Goal: Book appointment/travel/reservation

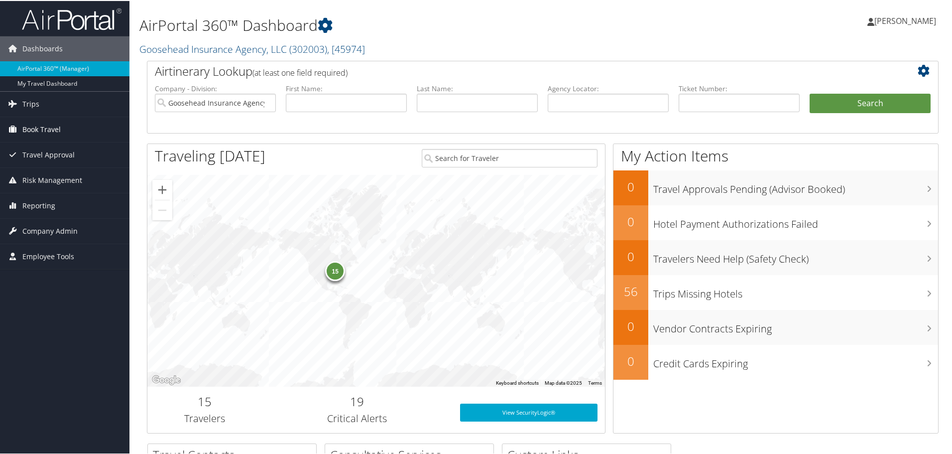
click at [56, 128] on span "Book Travel" at bounding box center [41, 128] width 38 height 25
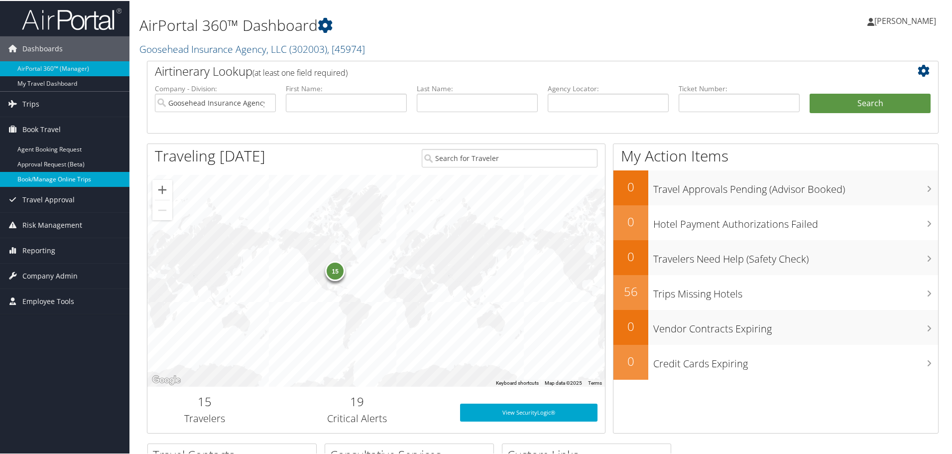
click at [65, 176] on link "Book/Manage Online Trips" at bounding box center [64, 178] width 129 height 15
